Goal: Information Seeking & Learning: Learn about a topic

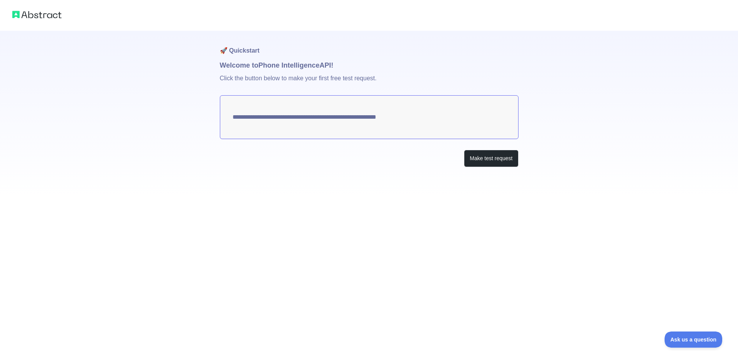
click at [387, 124] on textarea "**********" at bounding box center [369, 117] width 299 height 44
click at [374, 118] on textarea "**********" at bounding box center [369, 117] width 299 height 44
click at [487, 159] on button "Make test request" at bounding box center [491, 158] width 54 height 17
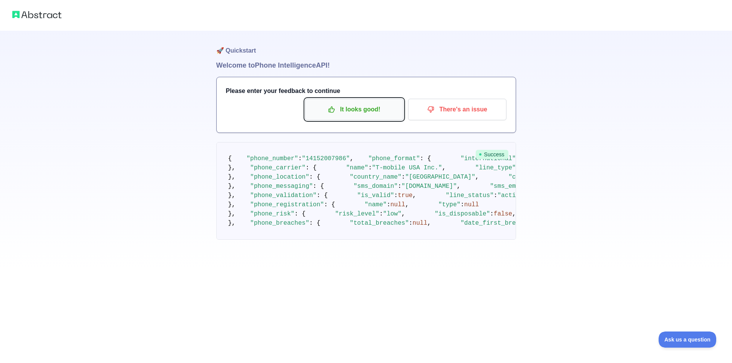
click at [359, 112] on p "It looks good!" at bounding box center [354, 109] width 87 height 13
click at [55, 19] on img at bounding box center [36, 14] width 49 height 11
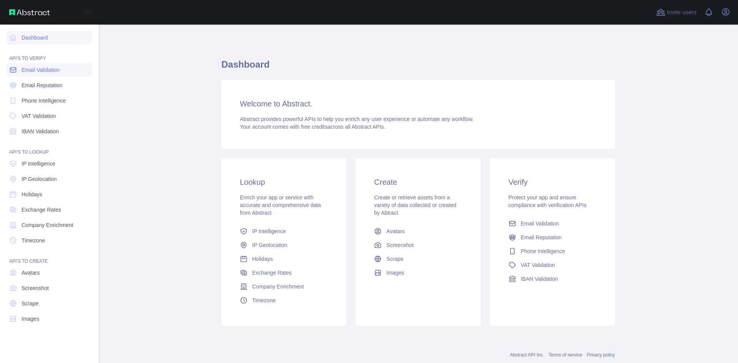
click at [23, 68] on span "Email Validation" at bounding box center [41, 70] width 38 height 8
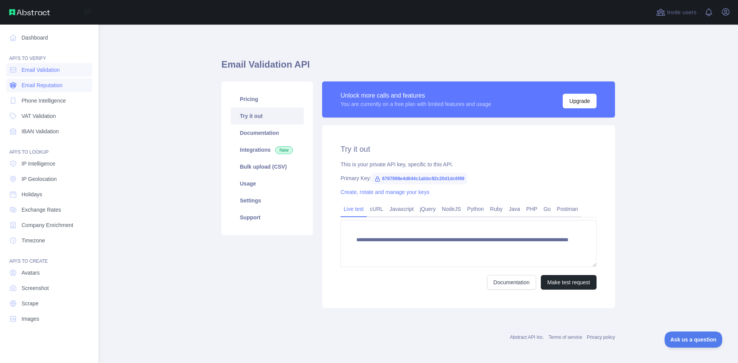
click at [31, 82] on span "Email Reputation" at bounding box center [42, 85] width 41 height 8
click at [43, 157] on link "IP Intelligence" at bounding box center [49, 164] width 86 height 14
click at [32, 40] on link "Dashboard" at bounding box center [49, 38] width 86 height 14
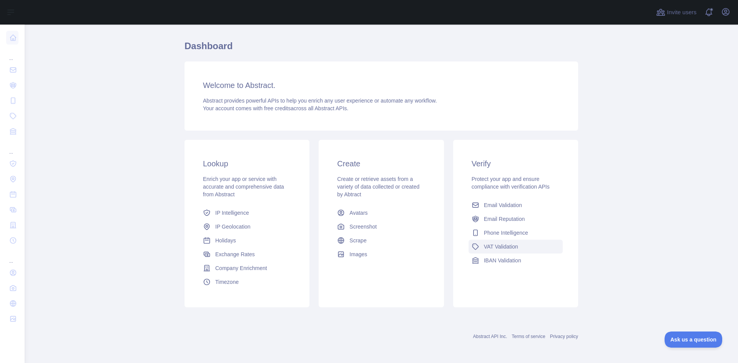
scroll to position [20, 0]
click at [687, 343] on button "Ask us a question" at bounding box center [690, 338] width 58 height 16
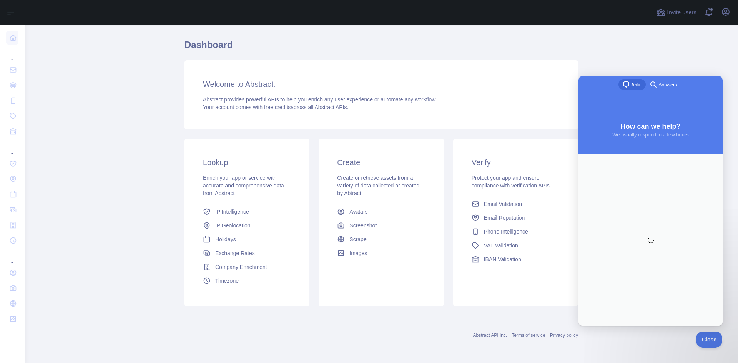
scroll to position [0, 0]
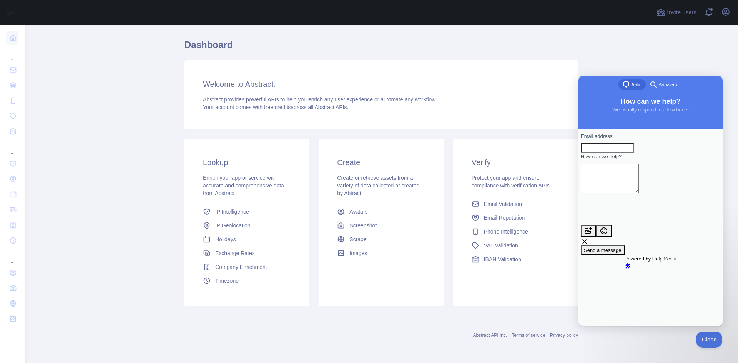
click at [191, 128] on div "Welcome to Abstract. Abstract provides powerful APIs to help you enrich any use…" at bounding box center [381, 94] width 394 height 69
click at [727, 16] on icon "button" at bounding box center [725, 11] width 9 height 9
click at [679, 57] on link "Account settings" at bounding box center [689, 56] width 86 height 14
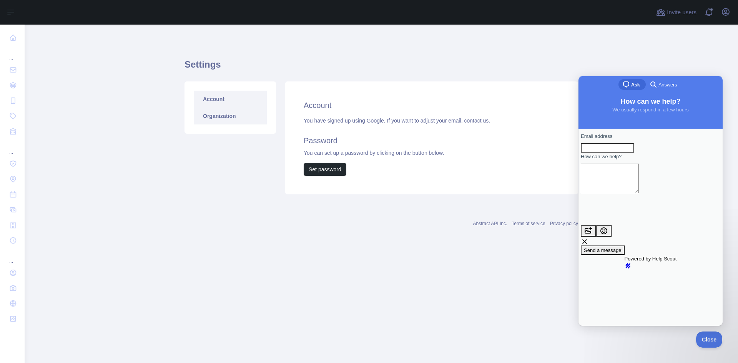
click at [223, 112] on link "Organization" at bounding box center [230, 116] width 73 height 17
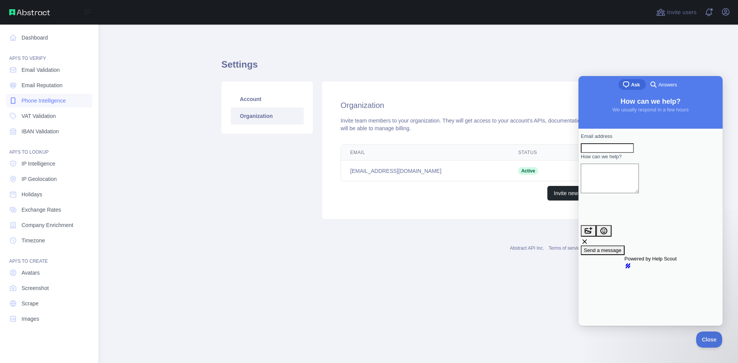
click at [44, 103] on span "Phone Intelligence" at bounding box center [44, 101] width 44 height 8
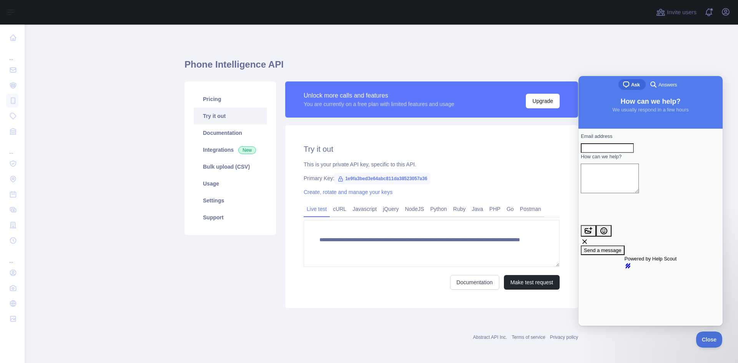
click at [498, 176] on div "Primary Key: 1e9fa3bed3e64abc811da38523057a36" at bounding box center [432, 178] width 256 height 8
click at [217, 101] on link "Pricing" at bounding box center [230, 99] width 73 height 17
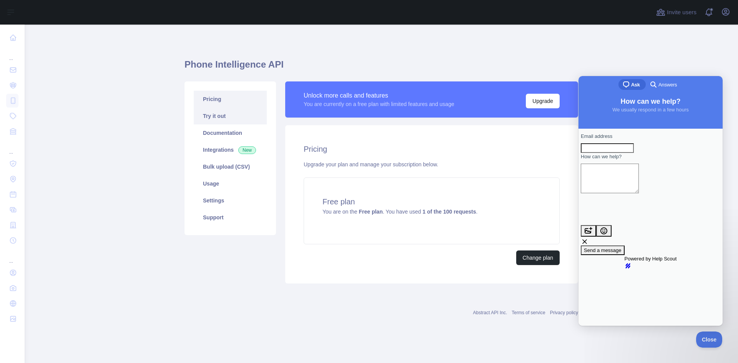
click at [217, 120] on link "Try it out" at bounding box center [230, 116] width 73 height 17
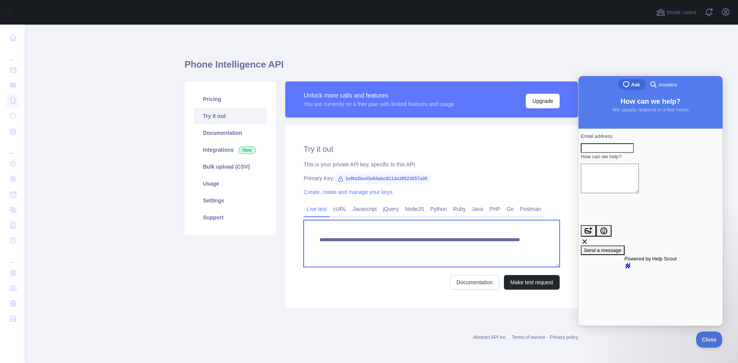
click at [389, 243] on textarea "**********" at bounding box center [432, 243] width 256 height 47
click at [500, 249] on textarea "**********" at bounding box center [432, 243] width 256 height 47
click at [333, 243] on textarea "**********" at bounding box center [432, 243] width 256 height 47
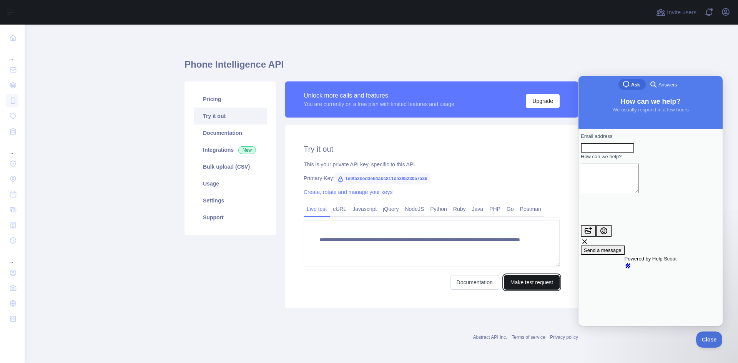
click at [526, 282] on button "Make test request" at bounding box center [532, 282] width 56 height 15
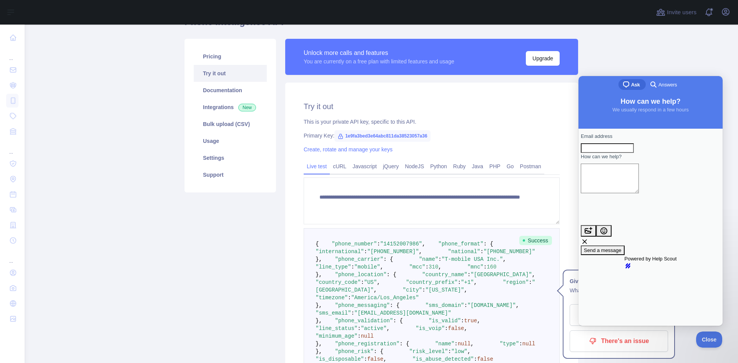
scroll to position [38, 0]
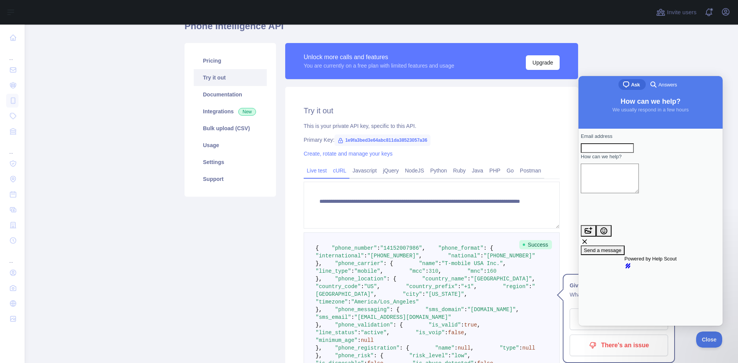
click at [330, 174] on link "cURL" at bounding box center [340, 170] width 20 height 12
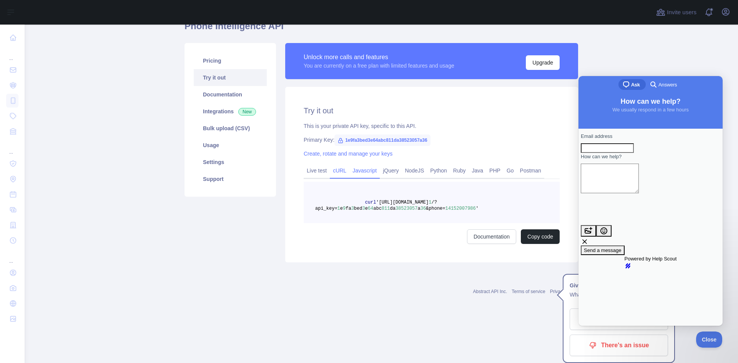
click at [354, 173] on link "Javascript" at bounding box center [364, 170] width 30 height 12
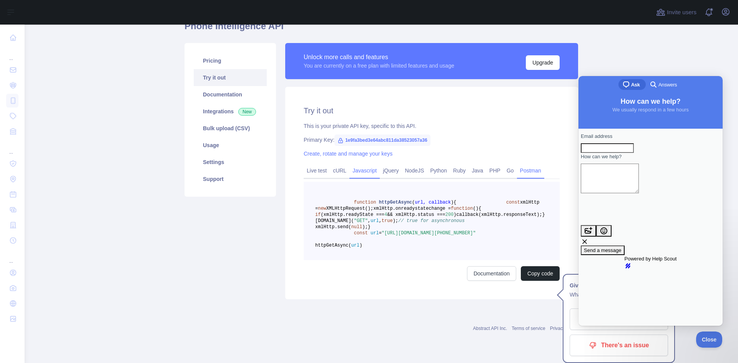
click at [530, 171] on link "Postman" at bounding box center [530, 170] width 27 height 12
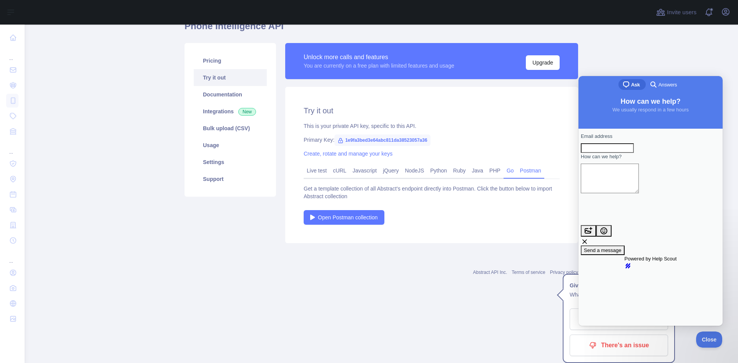
click at [510, 171] on link "Go" at bounding box center [509, 170] width 13 height 12
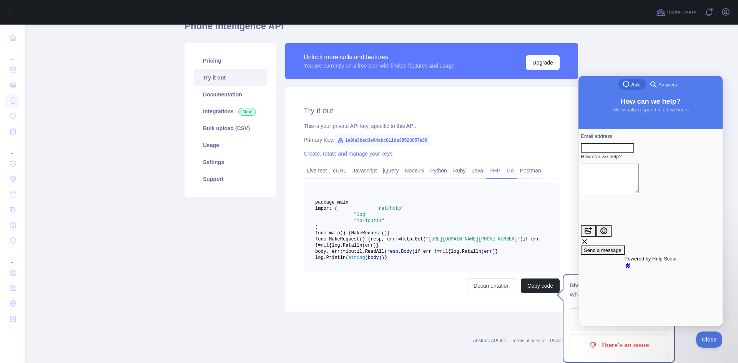
click at [490, 172] on link "PHP" at bounding box center [494, 170] width 17 height 12
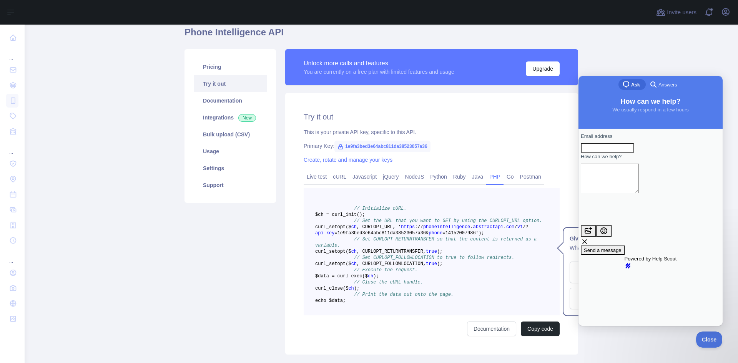
scroll to position [2, 0]
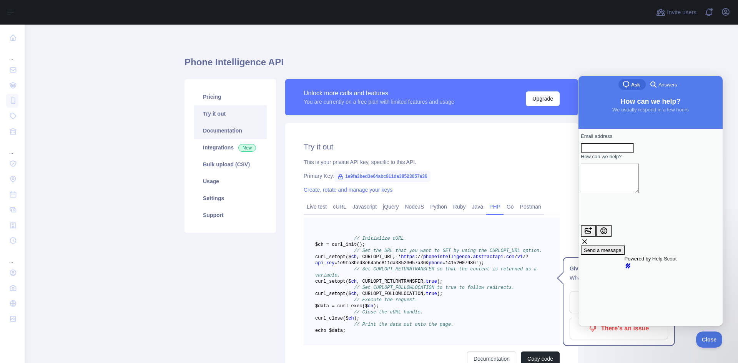
click at [220, 133] on link "Documentation" at bounding box center [230, 130] width 73 height 17
click at [226, 171] on link "Bulk upload (CSV)" at bounding box center [230, 164] width 73 height 17
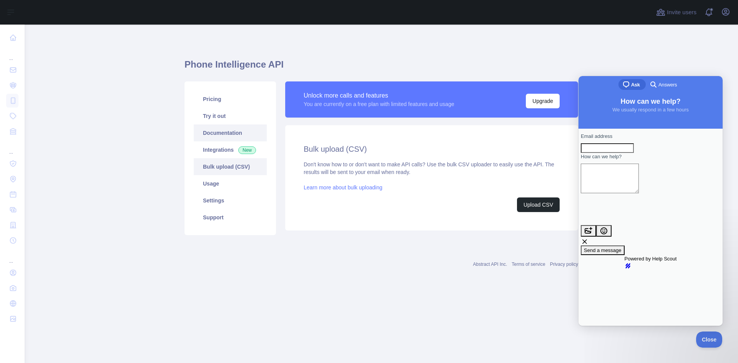
click at [218, 135] on link "Documentation" at bounding box center [230, 133] width 73 height 17
